Goal: Navigation & Orientation: Find specific page/section

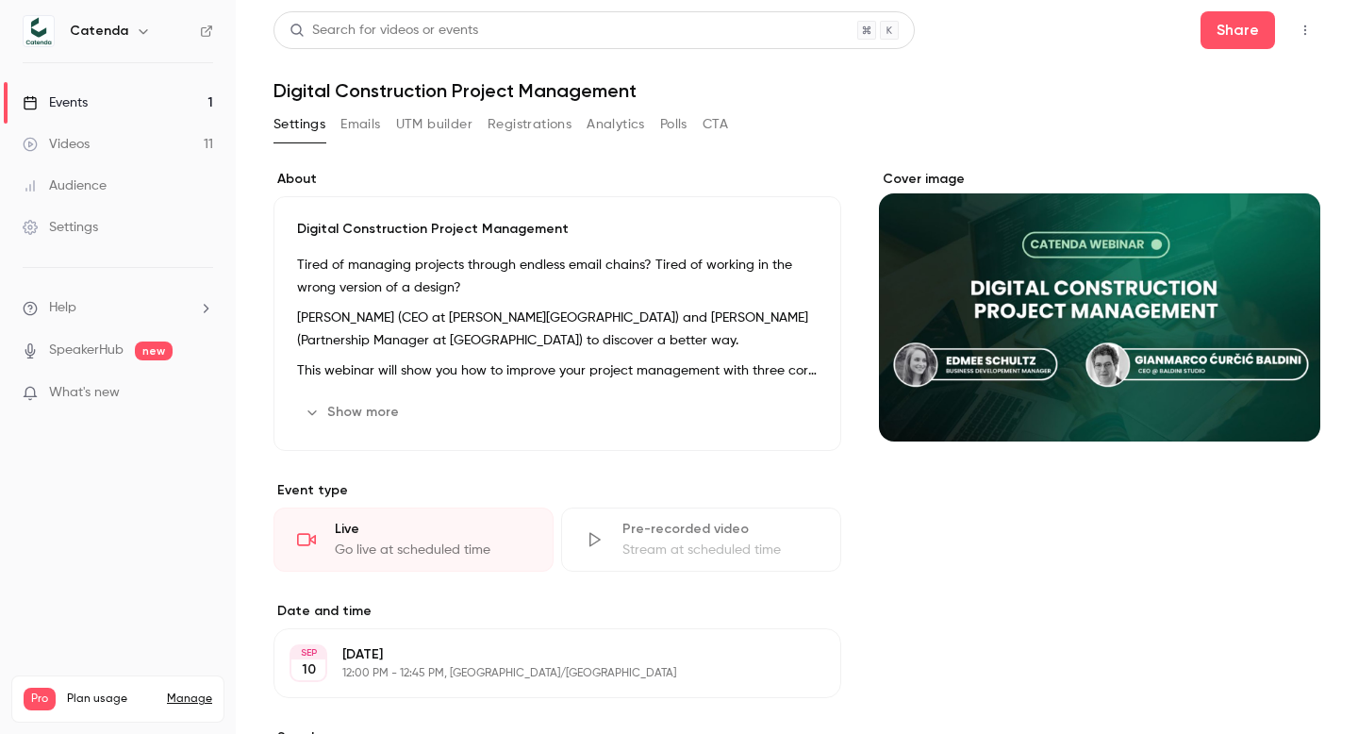
click at [540, 133] on button "Registrations" at bounding box center [529, 124] width 84 height 30
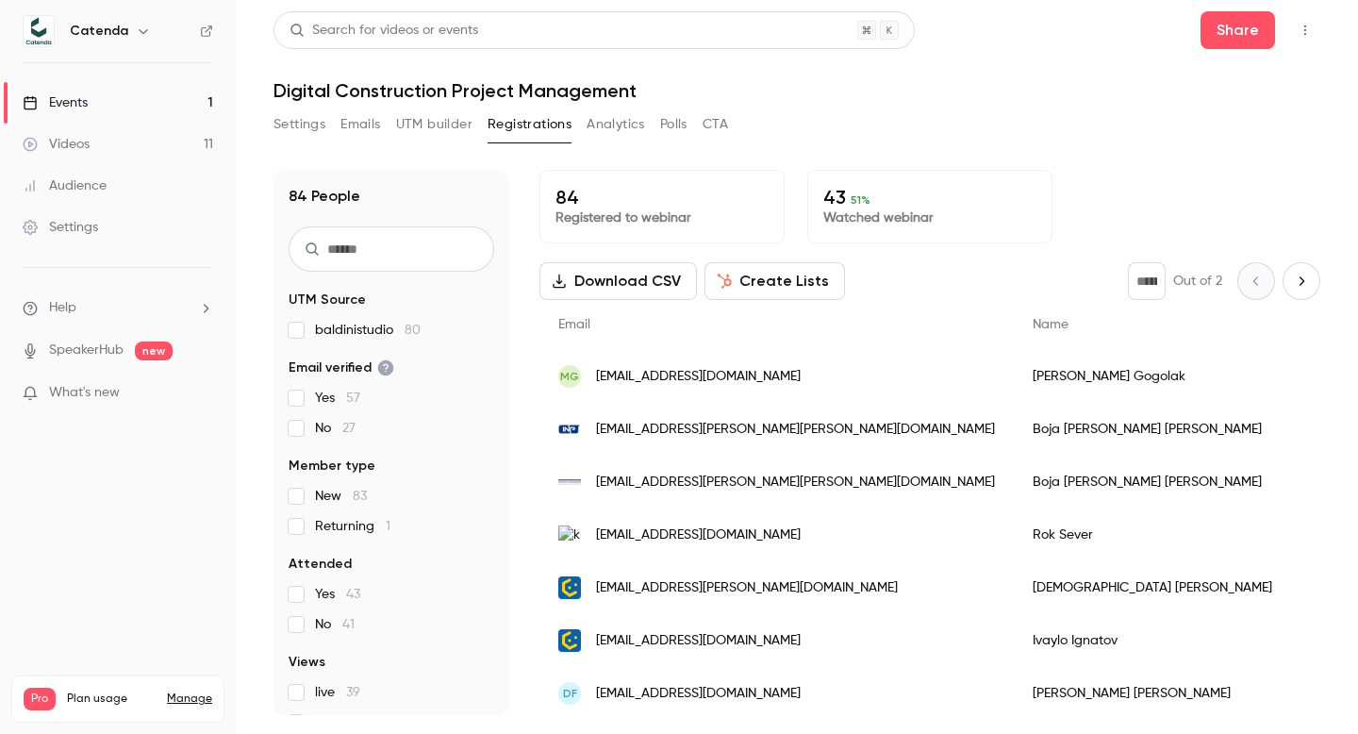
click at [595, 125] on button "Analytics" at bounding box center [615, 124] width 58 height 30
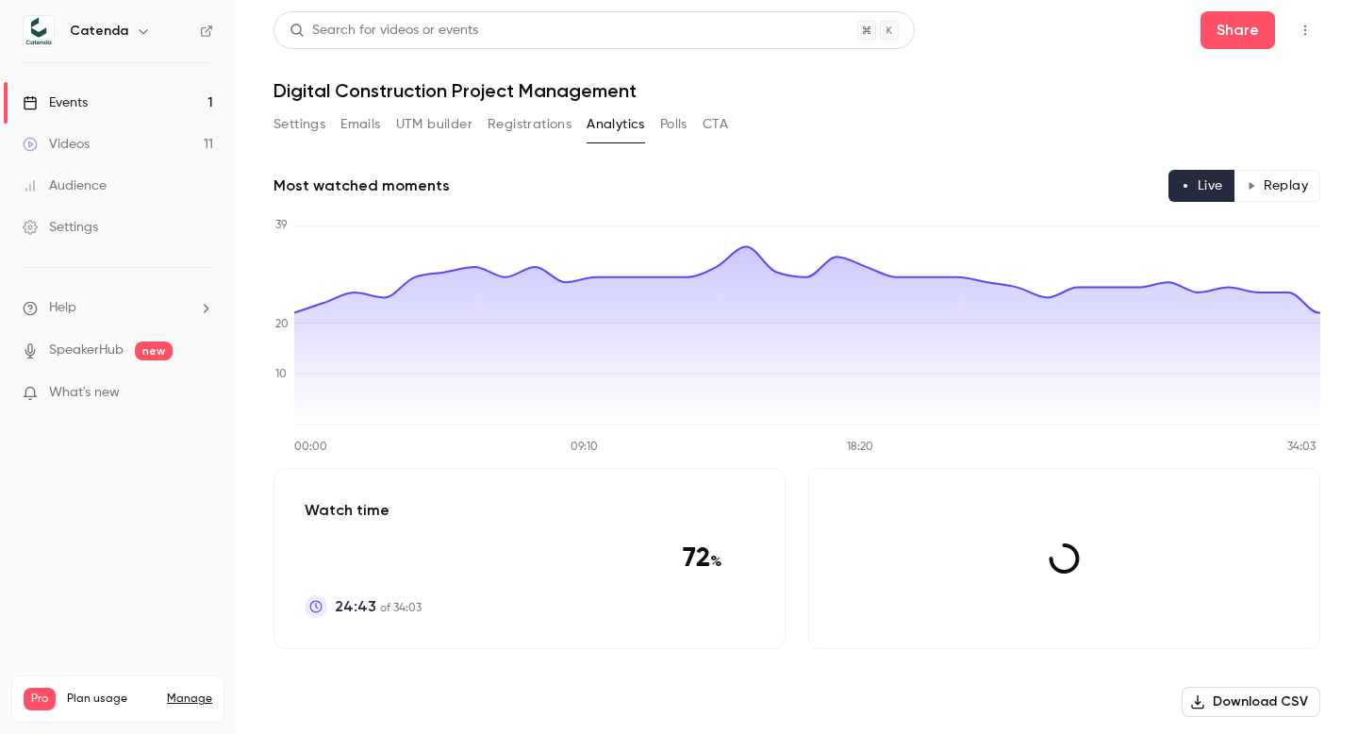
click at [545, 130] on button "Registrations" at bounding box center [529, 124] width 84 height 30
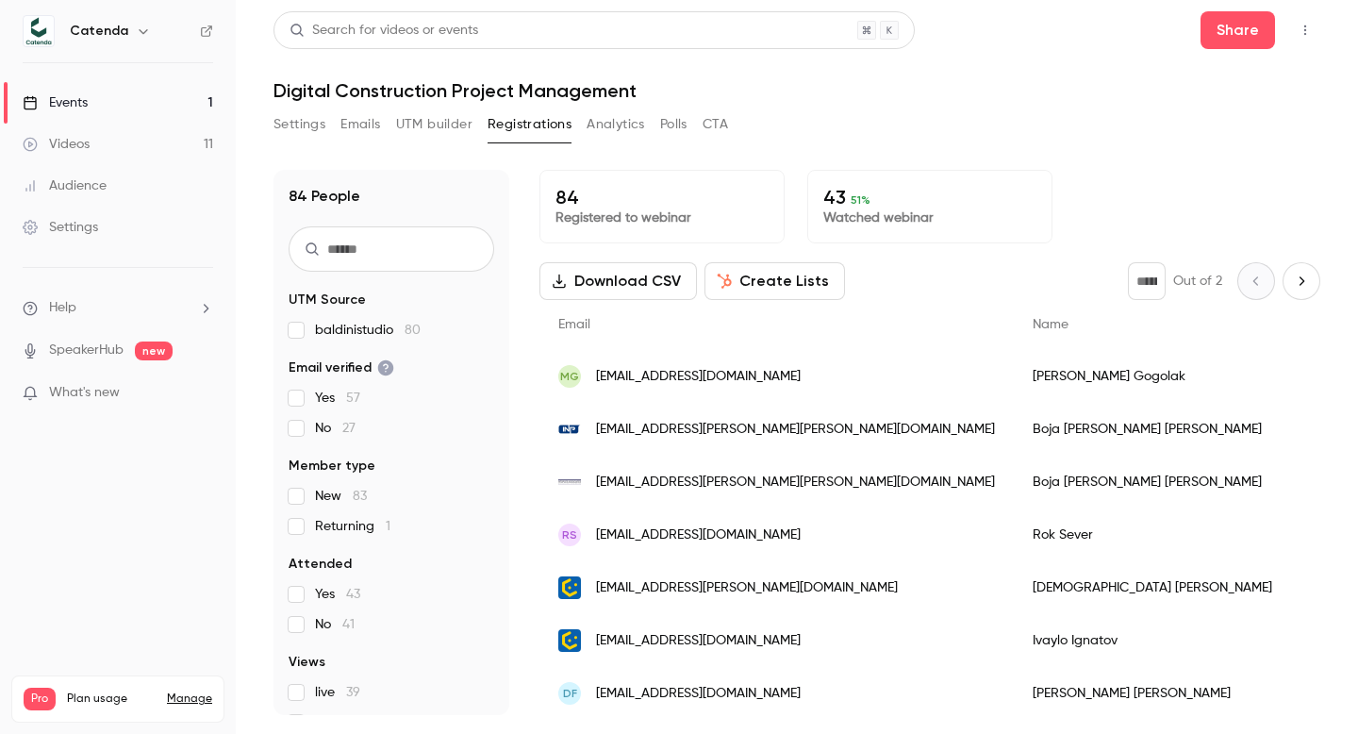
click at [601, 126] on button "Analytics" at bounding box center [615, 124] width 58 height 30
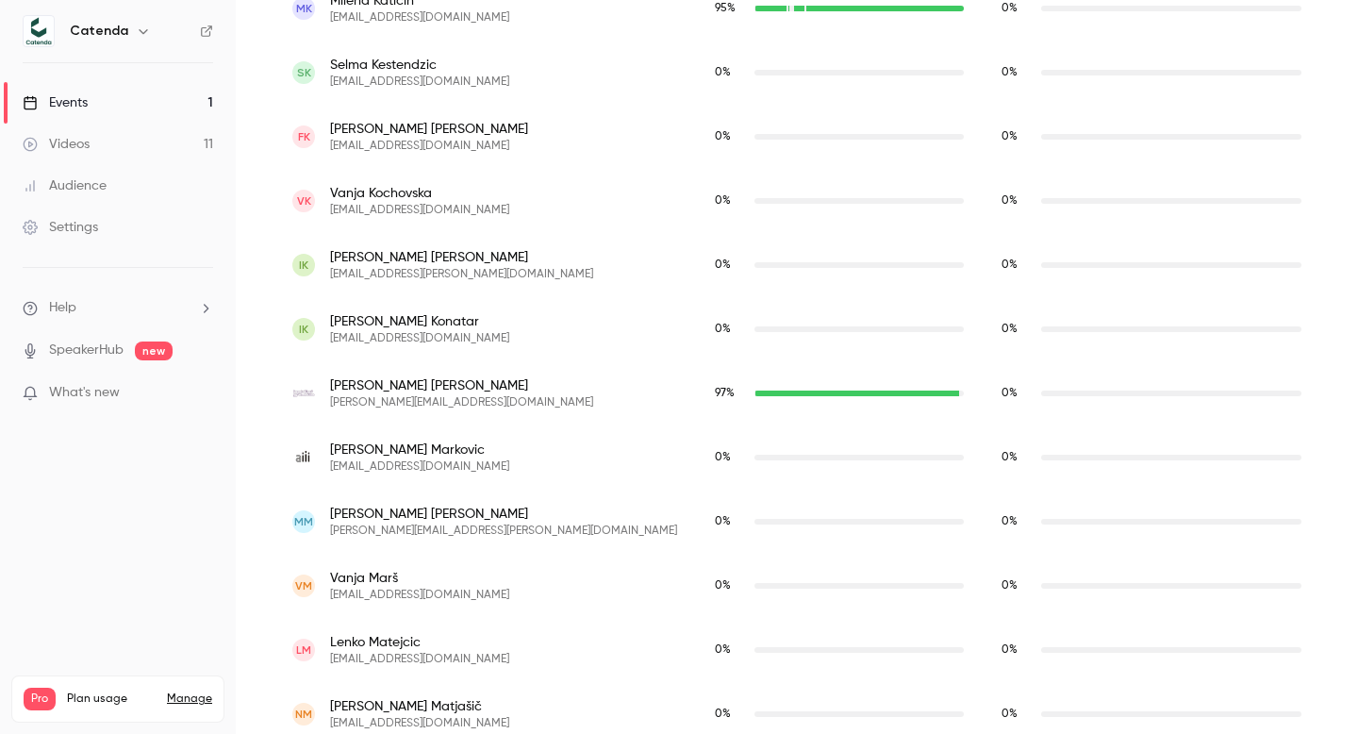
scroll to position [2261, 0]
